Goal: Task Accomplishment & Management: Use online tool/utility

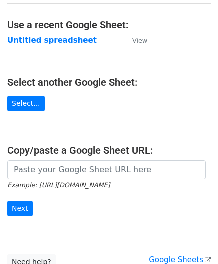
scroll to position [50, 0]
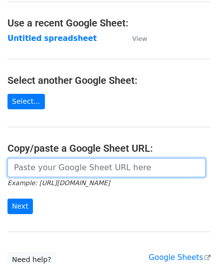
click at [51, 165] on input "url" at bounding box center [106, 167] width 198 height 19
paste input "[URL][DOMAIN_NAME]"
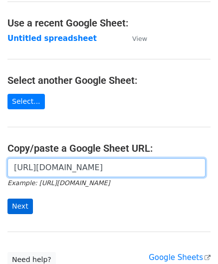
type input "[URL][DOMAIN_NAME]"
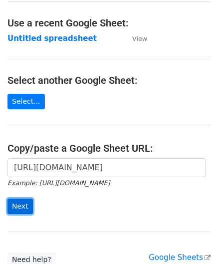
scroll to position [0, 0]
click at [20, 205] on input "Next" at bounding box center [19, 206] width 25 height 15
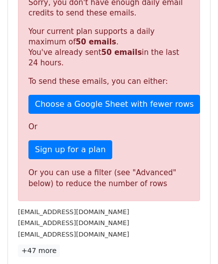
scroll to position [337, 0]
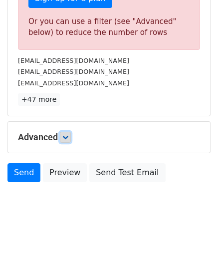
click at [68, 134] on icon at bounding box center [65, 137] width 6 height 6
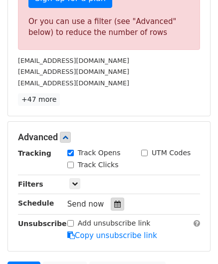
click at [114, 205] on div at bounding box center [117, 204] width 13 height 13
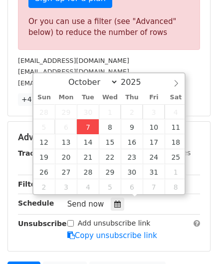
type input "[DATE] 12:00"
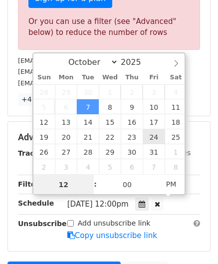
paste input "4"
type input "4"
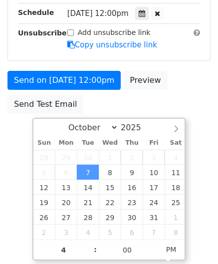
type input "[DATE] 16:00"
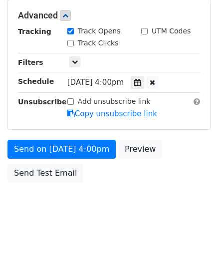
scroll to position [458, 0]
